Goal: Information Seeking & Learning: Learn about a topic

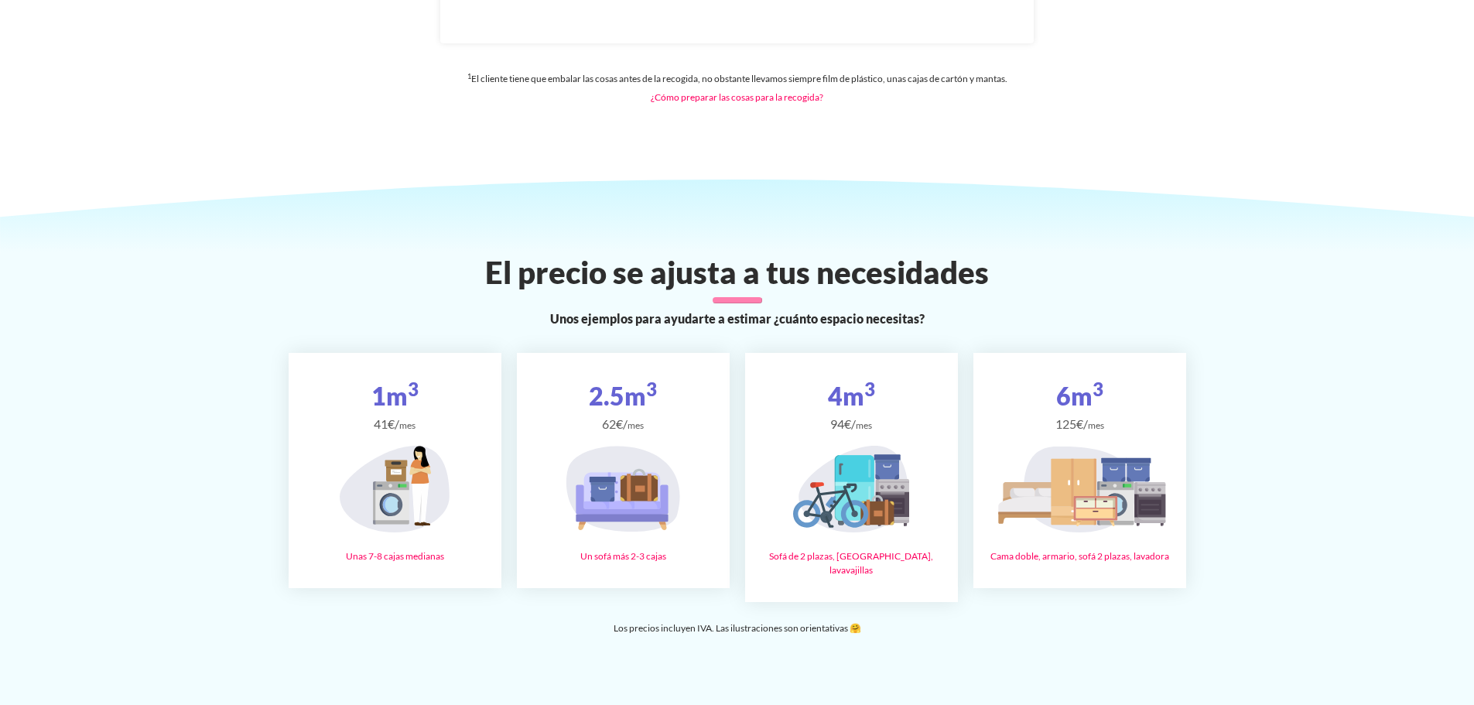
scroll to position [2321, 0]
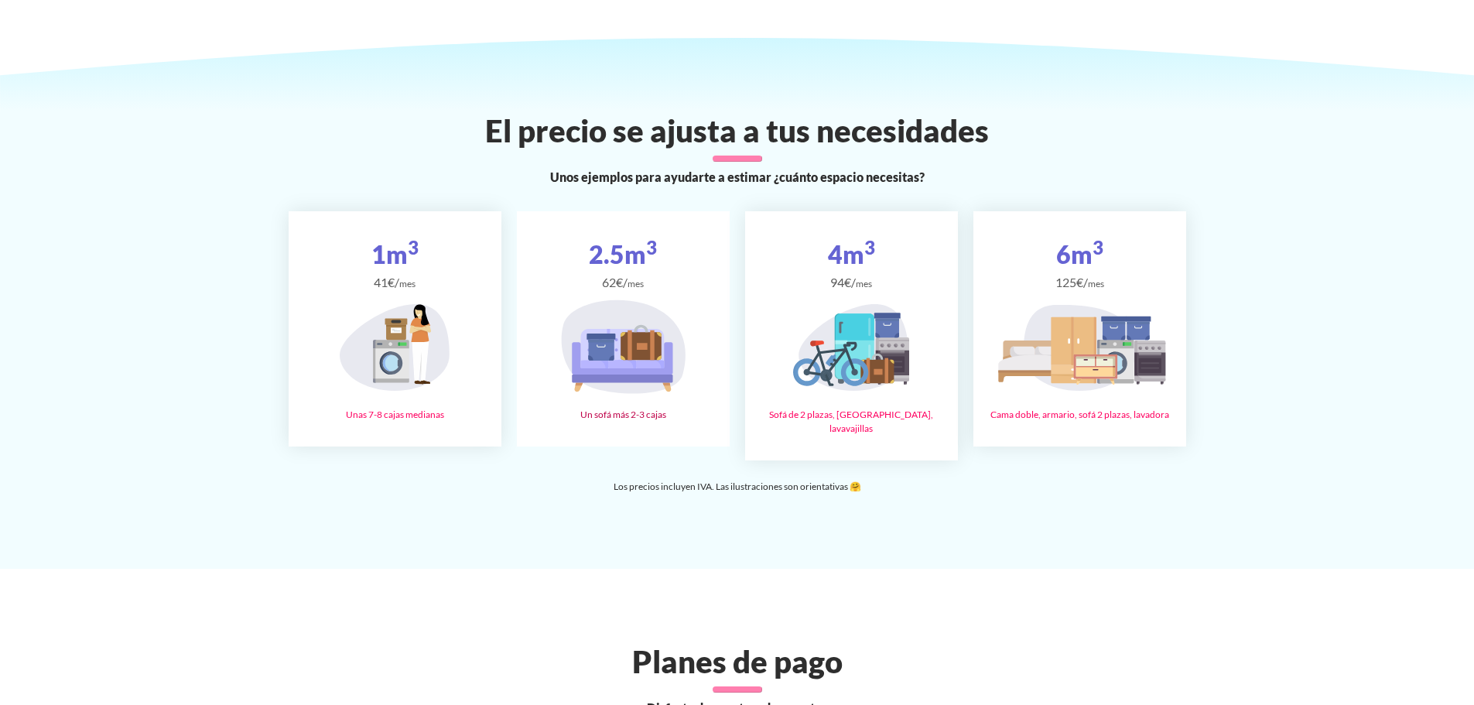
click at [664, 355] on icon at bounding box center [622, 350] width 84 height 42
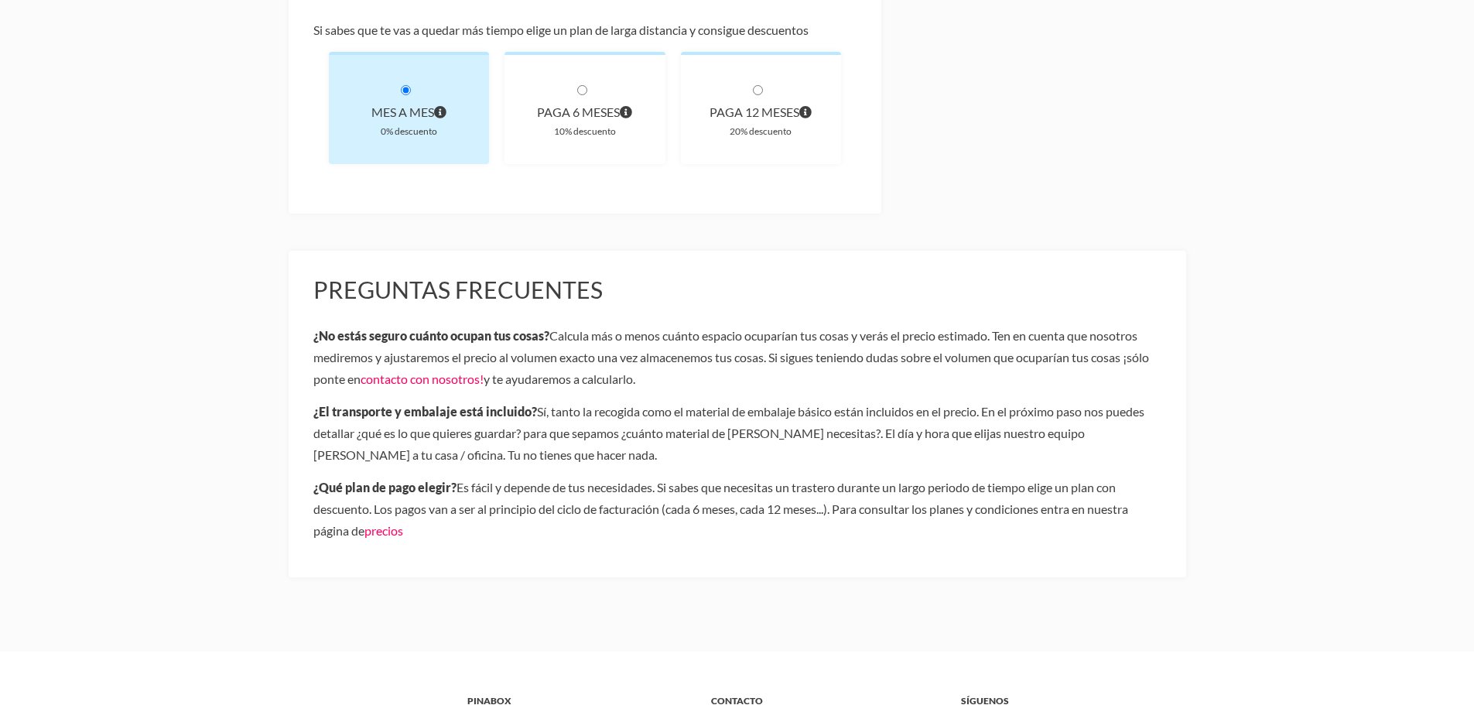
scroll to position [646, 0]
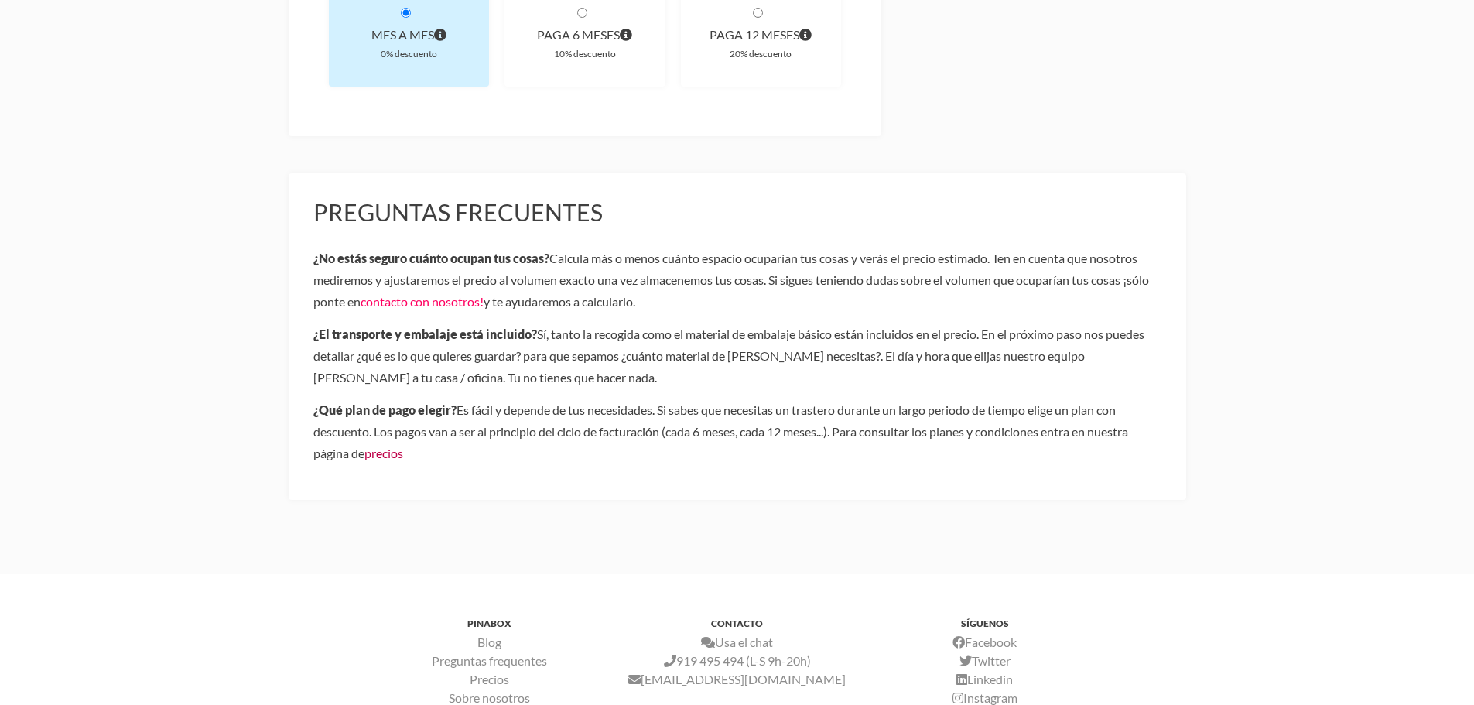
click at [397, 452] on link "precios" at bounding box center [383, 453] width 39 height 15
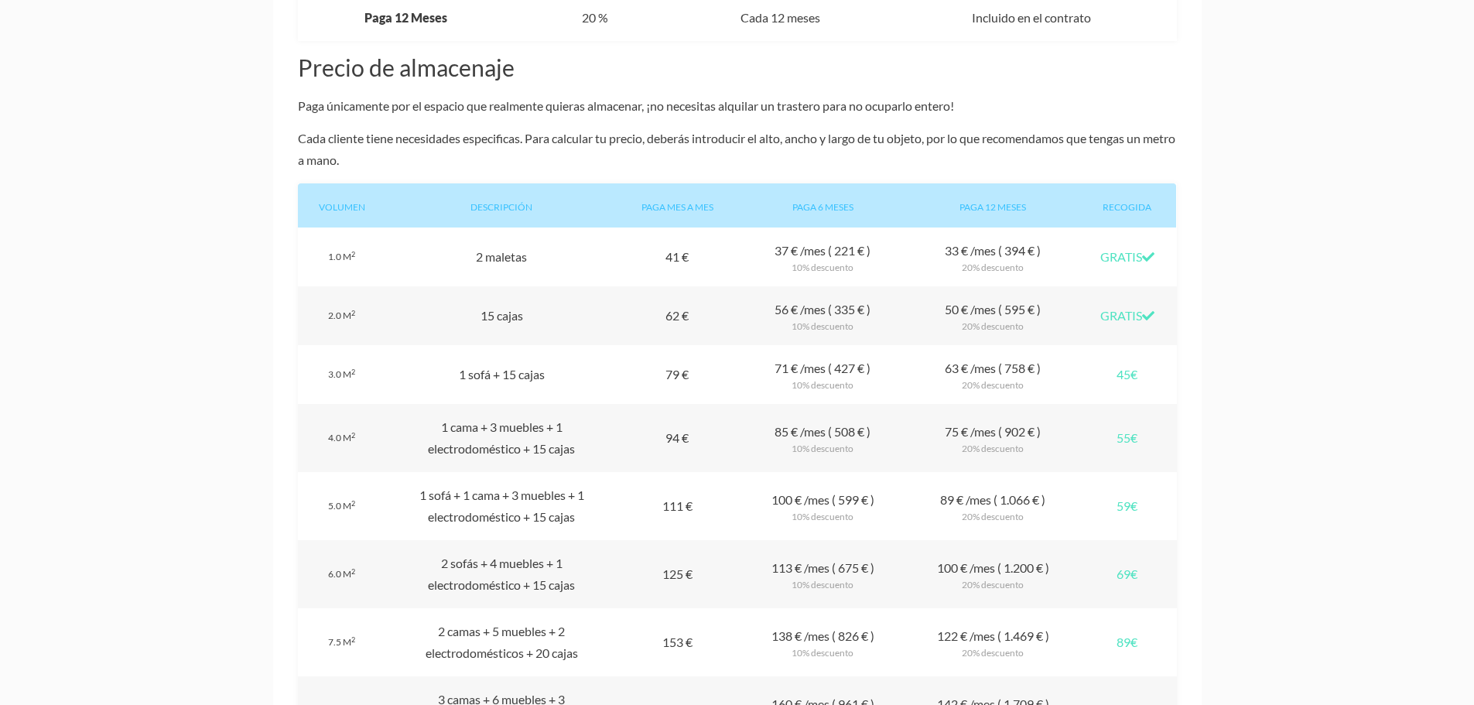
scroll to position [1315, 0]
